Goal: Task Accomplishment & Management: Complete application form

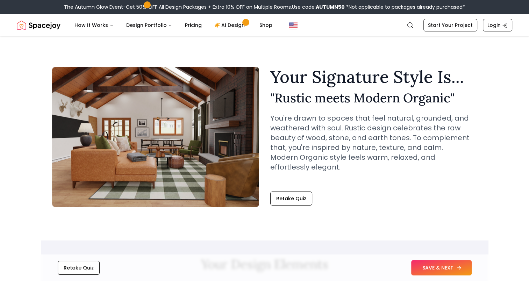
click at [425, 264] on button "SAVE & NEXT" at bounding box center [441, 267] width 61 height 15
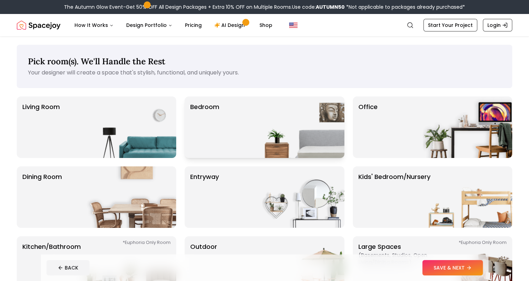
click at [261, 102] on img at bounding box center [300, 128] width 90 height 62
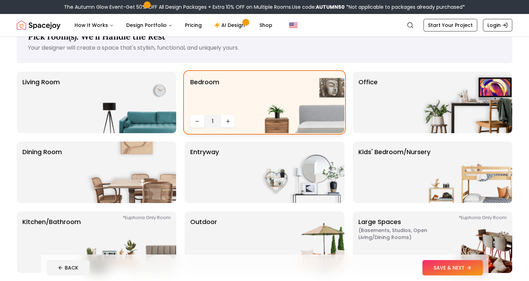
scroll to position [25, 0]
click at [232, 122] on button "Increase quantity" at bounding box center [228, 121] width 14 height 13
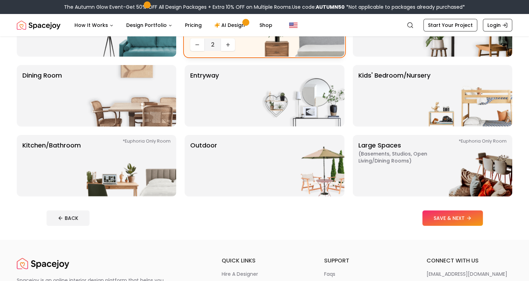
scroll to position [2, 0]
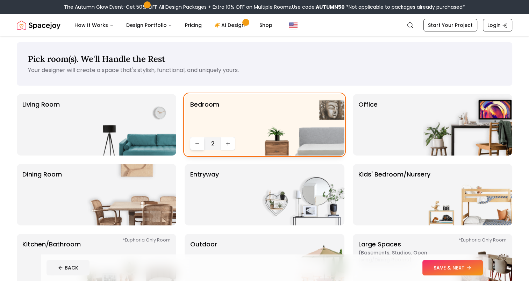
click at [196, 144] on icon "Decrease quantity" at bounding box center [197, 144] width 3 height 0
click at [113, 136] on img at bounding box center [132, 125] width 90 height 62
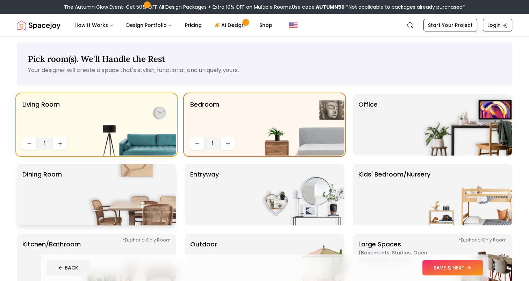
click at [112, 175] on img at bounding box center [132, 195] width 90 height 62
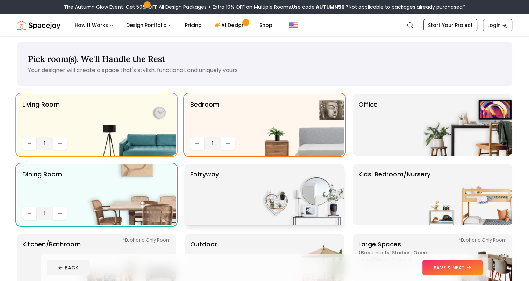
scroll to position [54, 0]
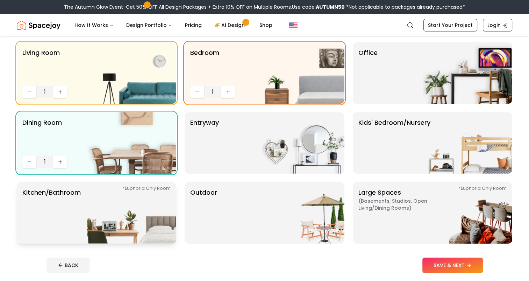
click at [145, 220] on img at bounding box center [132, 213] width 90 height 62
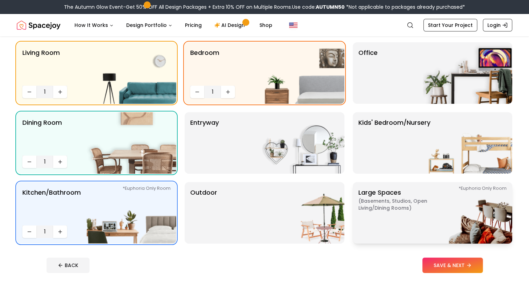
click at [382, 203] on span "( Basements, Studios, Open living/dining rooms )" at bounding box center [402, 205] width 87 height 14
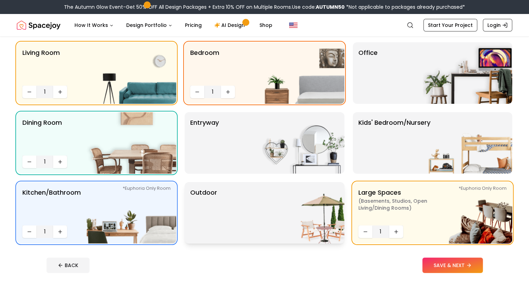
click at [304, 212] on img at bounding box center [300, 213] width 90 height 62
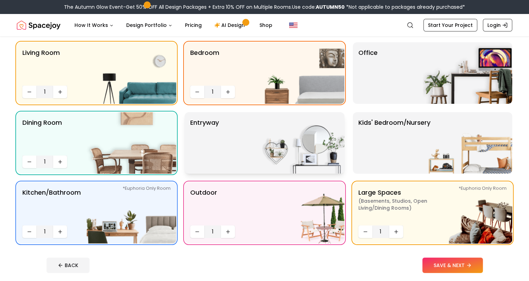
click at [301, 148] on img at bounding box center [300, 143] width 90 height 62
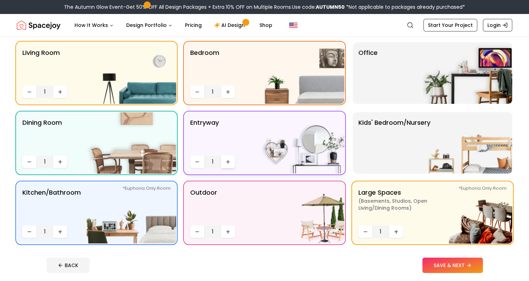
click at [232, 161] on button "Increase quantity" at bounding box center [228, 162] width 14 height 13
click at [413, 140] on p "Kids' Bedroom/Nursery" at bounding box center [395, 143] width 72 height 50
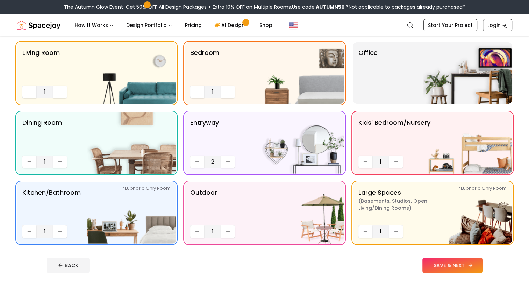
click at [438, 268] on button "SAVE & NEXT" at bounding box center [453, 265] width 61 height 15
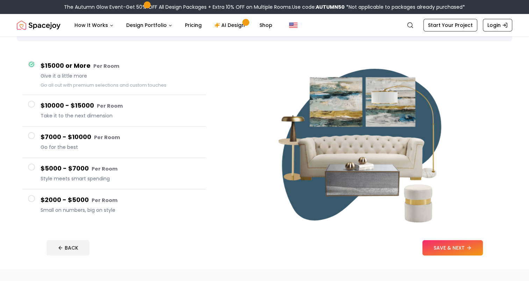
scroll to position [46, 0]
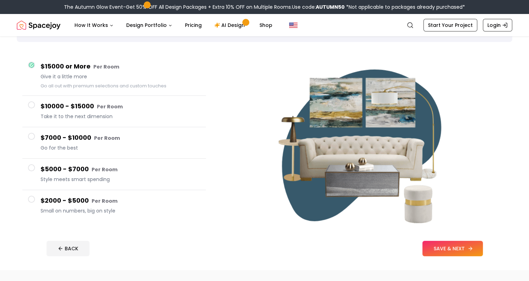
click at [438, 250] on button "SAVE & NEXT" at bounding box center [453, 248] width 61 height 15
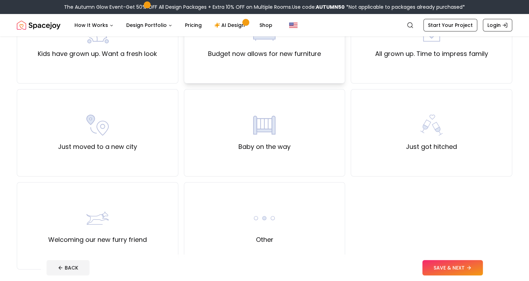
scroll to position [195, 0]
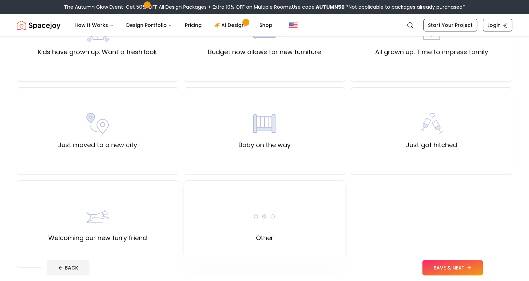
click at [264, 236] on label "Other" at bounding box center [264, 238] width 17 height 10
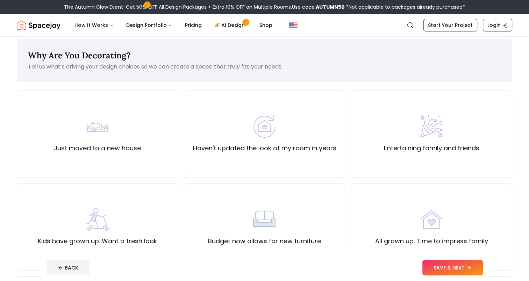
scroll to position [6, 0]
click at [440, 268] on button "SAVE & NEXT" at bounding box center [453, 267] width 61 height 15
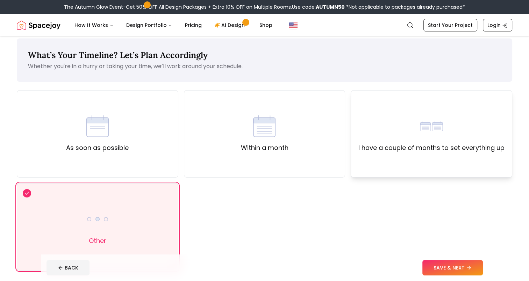
click at [393, 132] on div "I have a couple of months to set everything up" at bounding box center [432, 134] width 146 height 38
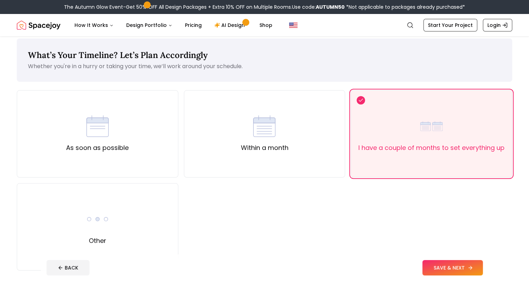
click at [435, 266] on button "SAVE & NEXT" at bounding box center [453, 267] width 61 height 15
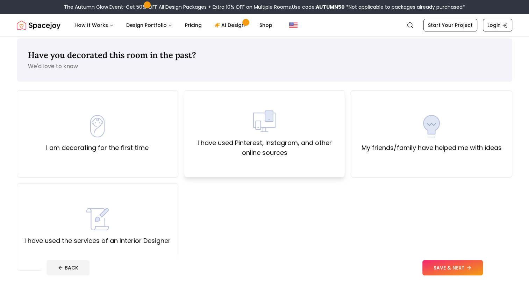
click at [220, 134] on div "I have used Pinterest, Instagram, and other online sources" at bounding box center [265, 134] width 150 height 48
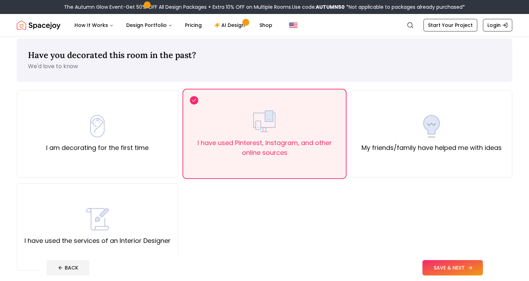
click at [433, 267] on button "SAVE & NEXT" at bounding box center [453, 267] width 61 height 15
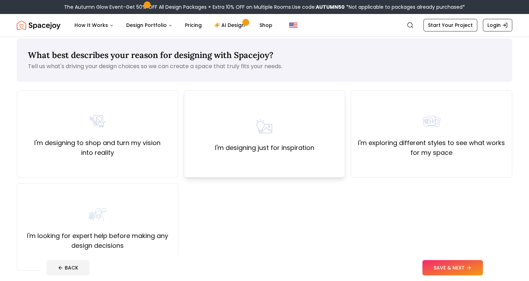
click at [292, 126] on div "I'm designing just for inspiration" at bounding box center [264, 134] width 99 height 38
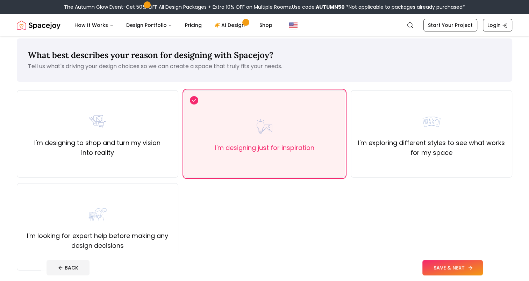
click at [431, 266] on button "SAVE & NEXT" at bounding box center [453, 267] width 61 height 15
